Goal: Transaction & Acquisition: Purchase product/service

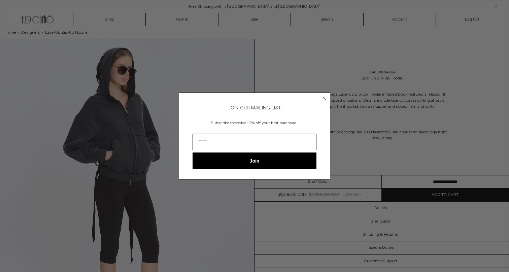
click at [325, 98] on icon "Close dialog" at bounding box center [324, 98] width 3 height 3
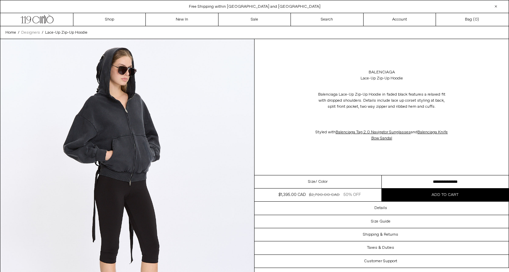
click at [37, 31] on span "Designers" at bounding box center [30, 32] width 19 height 5
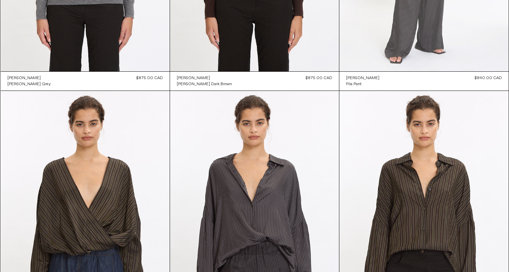
scroll to position [1411, 0]
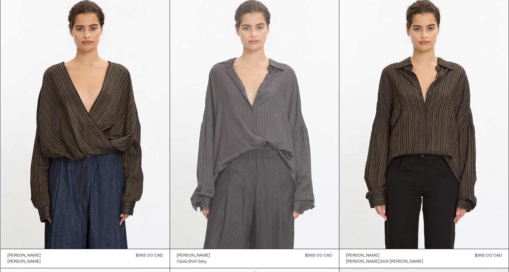
click at [250, 133] on at bounding box center [254, 122] width 169 height 254
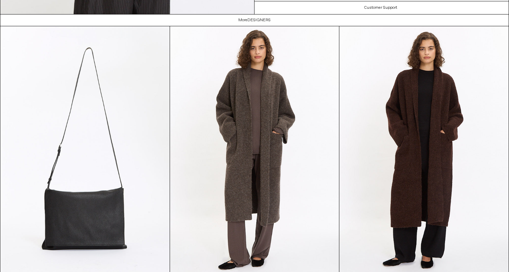
scroll to position [1680, 0]
